Goal: Transaction & Acquisition: Purchase product/service

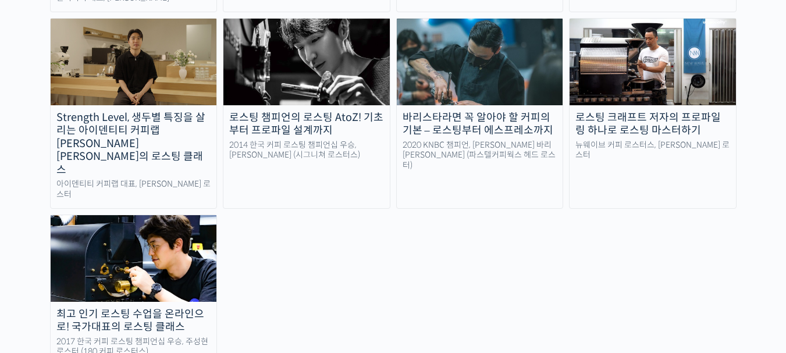
scroll to position [1280, 0]
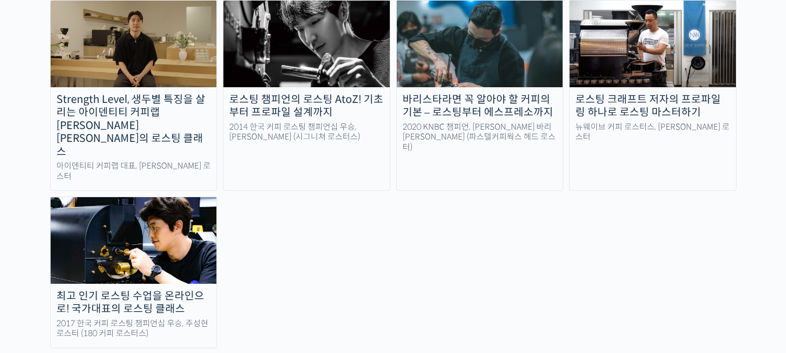
click at [552, 219] on div "BBSP로 완성하는 라이트 로스팅 재연성: 배치 사이즈가 달라져도 안정적인 말릭의 로스팅 – 언스페셜티 에듀 [PERSON_NAME] 대표, …" at bounding box center [393, 87] width 687 height 521
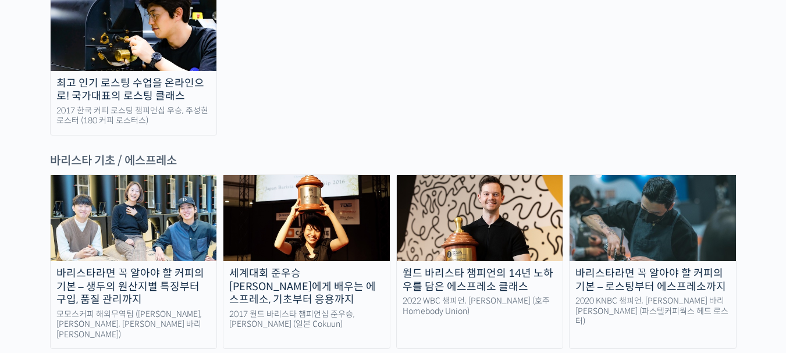
scroll to position [1513, 0]
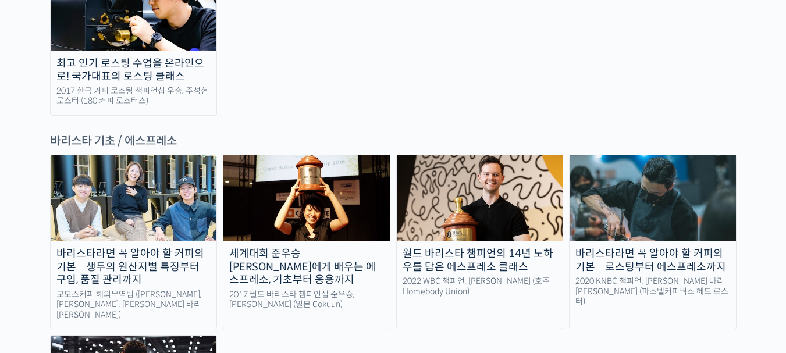
click at [144, 155] on img at bounding box center [134, 198] width 166 height 86
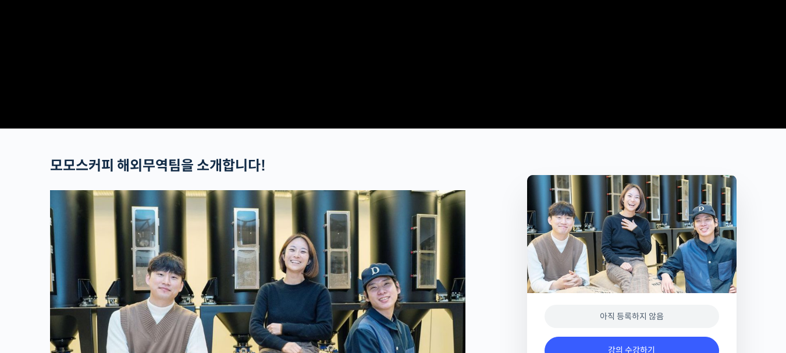
scroll to position [349, 0]
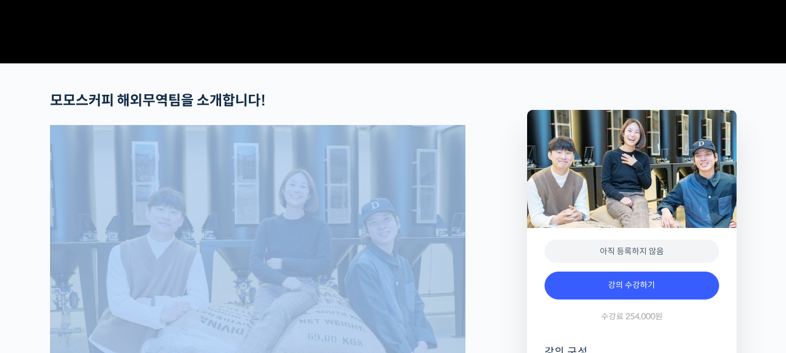
scroll to position [466, 0]
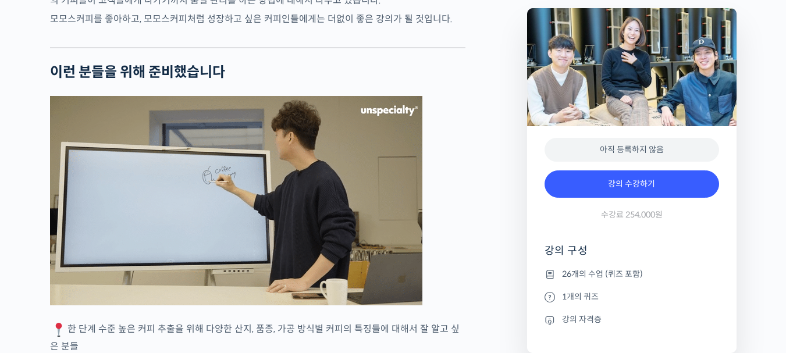
scroll to position [2561, 0]
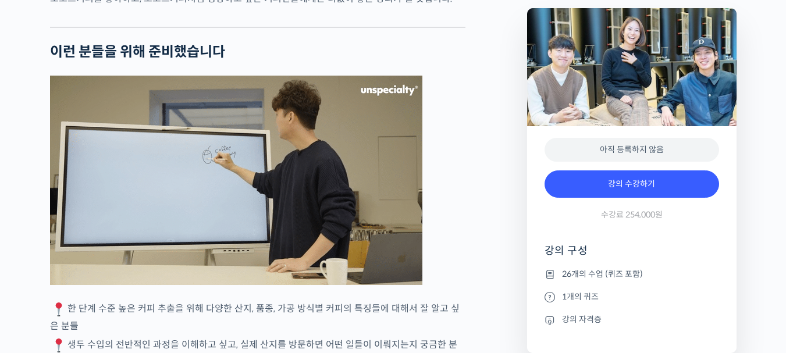
click at [460, 273] on figure at bounding box center [258, 180] width 416 height 209
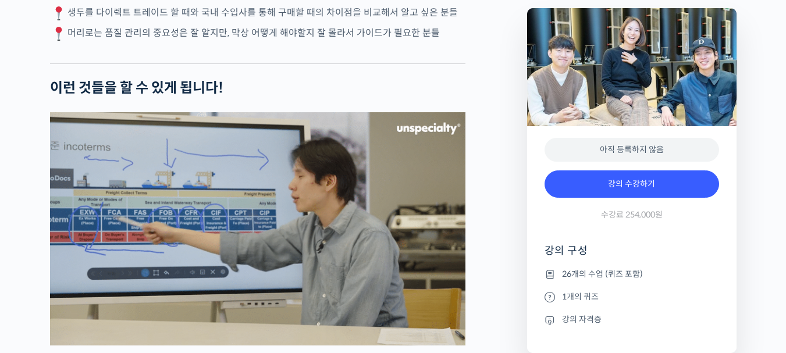
scroll to position [2968, 0]
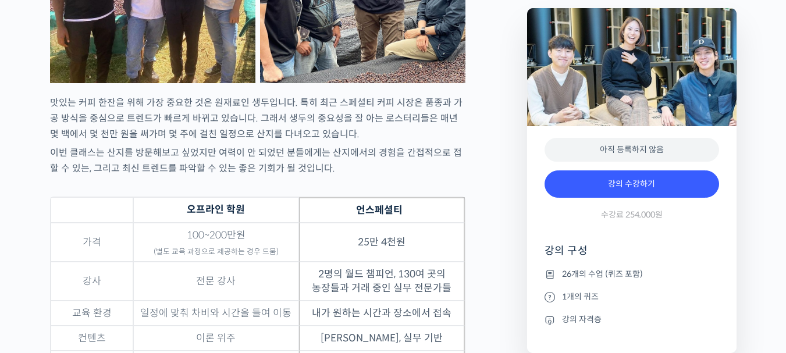
scroll to position [3666, 0]
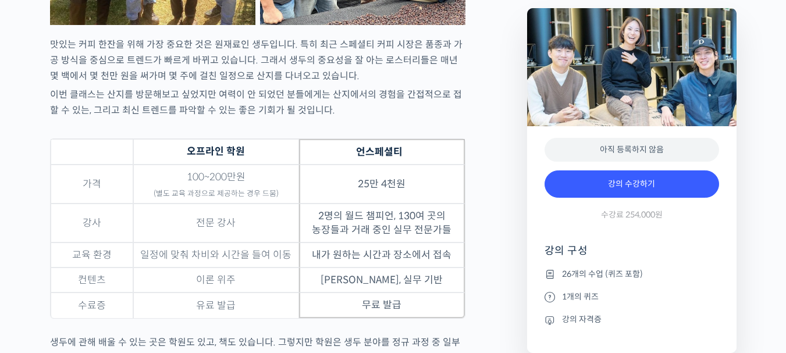
click at [422, 293] on td "최신 트렌드, 실무 기반" at bounding box center [382, 280] width 166 height 25
click at [389, 318] on td "무료 발급" at bounding box center [382, 306] width 166 height 26
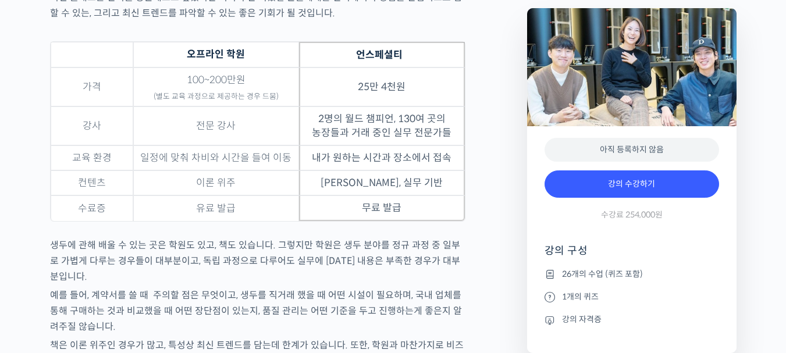
scroll to position [3783, 0]
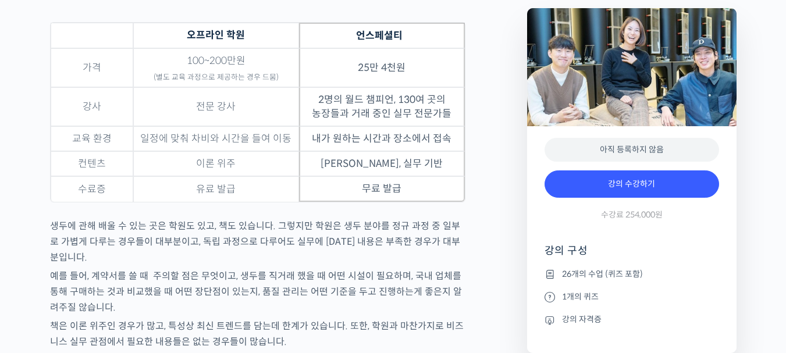
click at [626, 53] on img at bounding box center [631, 67] width 209 height 118
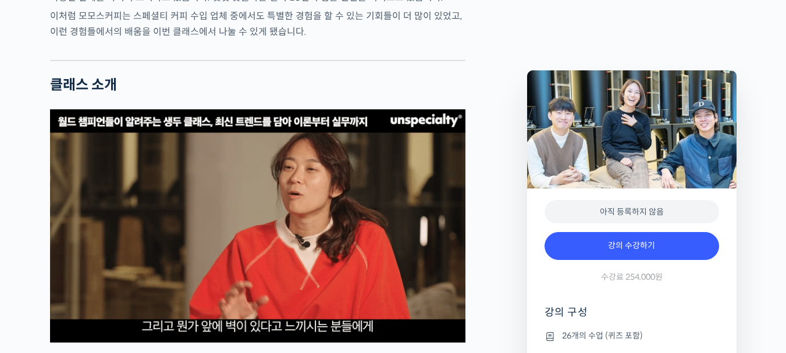
scroll to position [1862, 0]
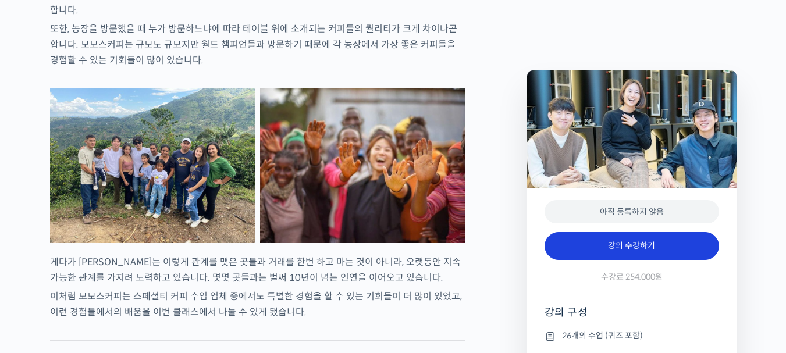
click at [634, 251] on link "강의 수강하기" at bounding box center [632, 246] width 175 height 28
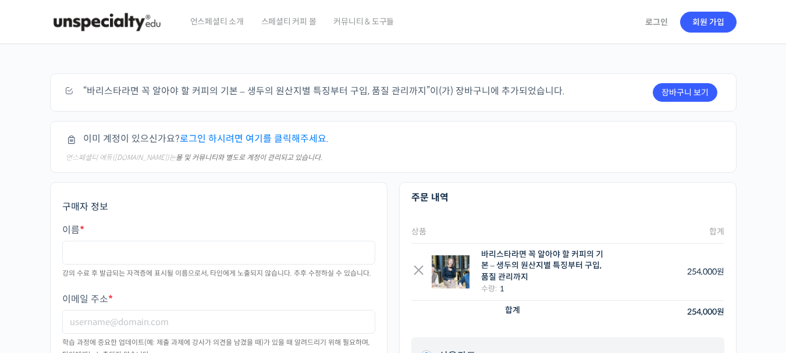
click at [712, 133] on div "이미 계정이 있으신가요? 로그인 하시려면 여기를 클릭해주세요. 언스페셜티 에듀([DOMAIN_NAME])는 몰 및 커뮤니티와 별도로 계정이 관…" at bounding box center [393, 147] width 687 height 52
drag, startPoint x: 712, startPoint y: 135, endPoint x: 666, endPoint y: 141, distance: 45.8
click at [711, 136] on div "이미 계정이 있으신가요? 로그인 하시려면 여기를 클릭해주세요. 언스페셜티 에듀([DOMAIN_NAME])는 몰 및 커뮤니티와 별도로 계정이 관…" at bounding box center [393, 147] width 687 height 52
drag, startPoint x: 641, startPoint y: 138, endPoint x: 590, endPoint y: 126, distance: 52.6
click at [629, 138] on div "이미 계정이 있으신가요? 로그인 하시려면 여기를 클릭해주세요. 언스페셜티 에듀([DOMAIN_NAME])는 몰 및 커뮤니티와 별도로 계정이 관…" at bounding box center [393, 147] width 687 height 52
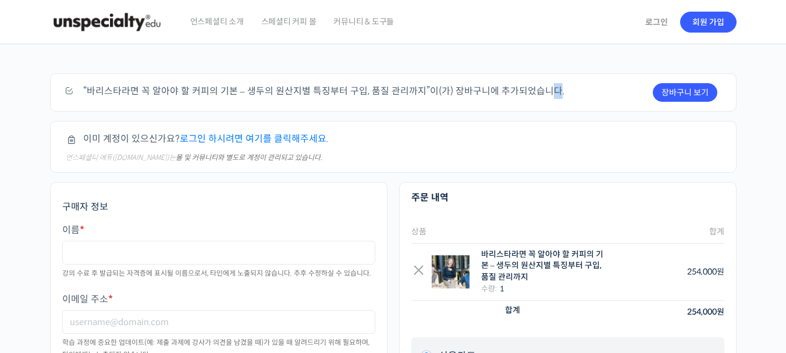
drag, startPoint x: 533, startPoint y: 55, endPoint x: 550, endPoint y: 46, distance: 19.3
click at [548, 47] on div "주문하기 장바구니 보기 “바리스타라면 꼭 알아야 할 커피의 기본 – 생두의 원산지별 특징부터 구입, 품질 관리까지”이(가) 장바구니에 추가되었…" at bounding box center [393, 348] width 698 height 608
click at [552, 44] on div "언스페셜티 소개 스페셜티 커피 몰 커뮤니티 & 도구들" at bounding box center [410, 22] width 457 height 44
